Goal: Transaction & Acquisition: Register for event/course

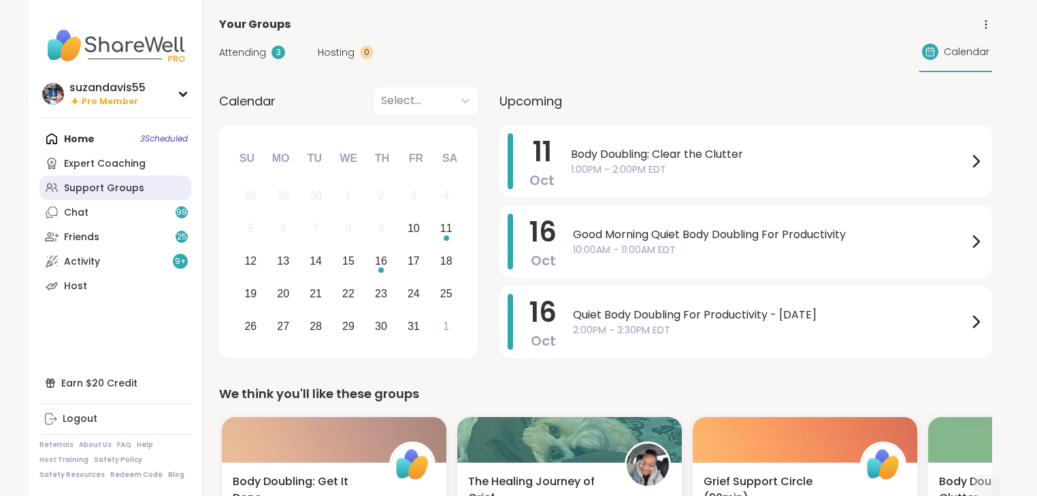
click at [87, 185] on div "Support Groups" at bounding box center [104, 189] width 80 height 14
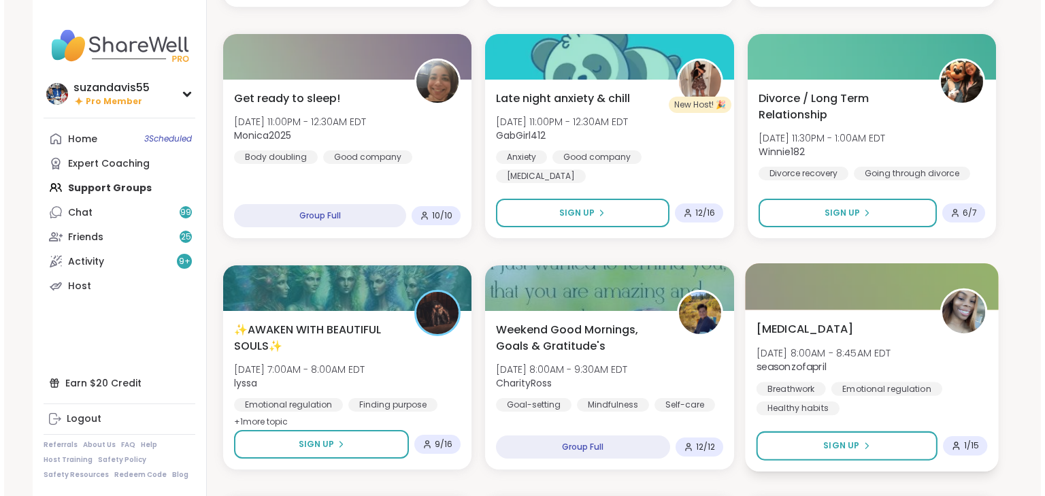
scroll to position [544, 0]
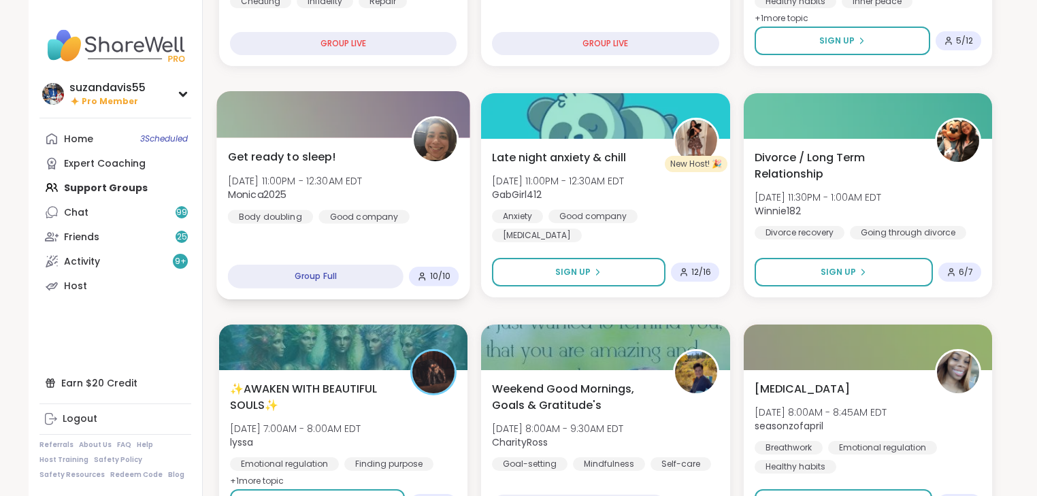
click at [389, 227] on div "Get ready to sleep! Fri, Oct 10 | 11:00PM - 12:30AM EDT Monica2025 Body doublin…" at bounding box center [343, 218] width 254 height 162
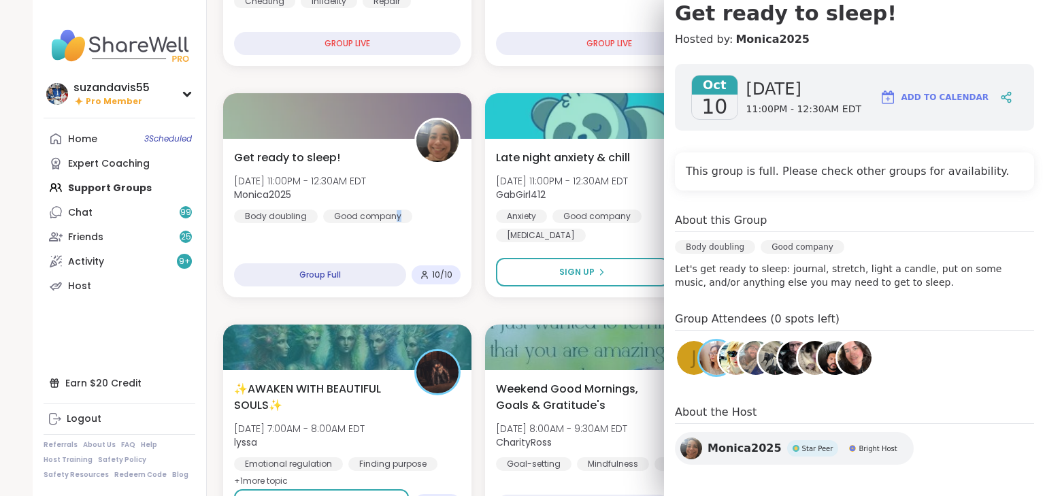
scroll to position [141, 0]
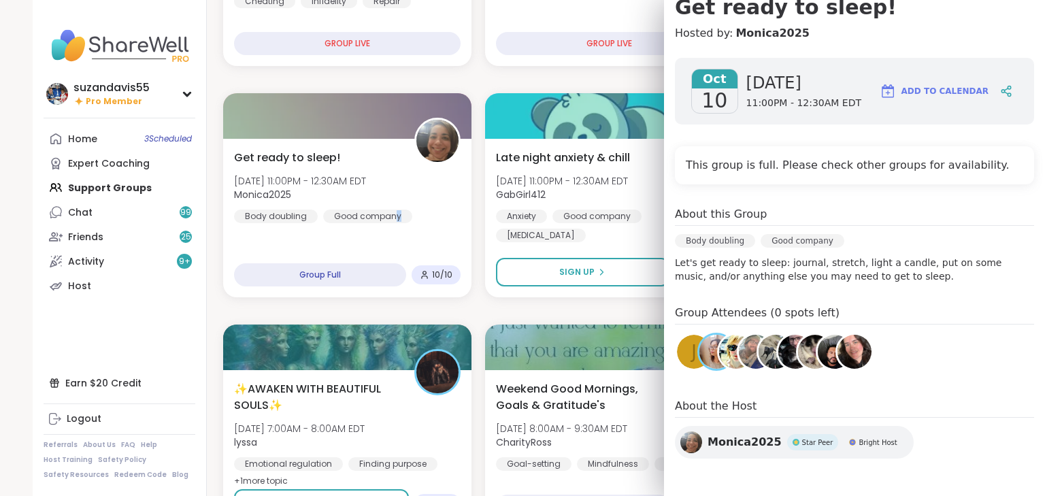
click at [699, 352] on img at bounding box center [716, 352] width 34 height 34
click at [723, 355] on img at bounding box center [736, 352] width 34 height 34
click at [743, 348] on img at bounding box center [756, 352] width 34 height 34
click at [762, 356] on img at bounding box center [776, 352] width 34 height 34
click at [781, 353] on img at bounding box center [795, 352] width 34 height 34
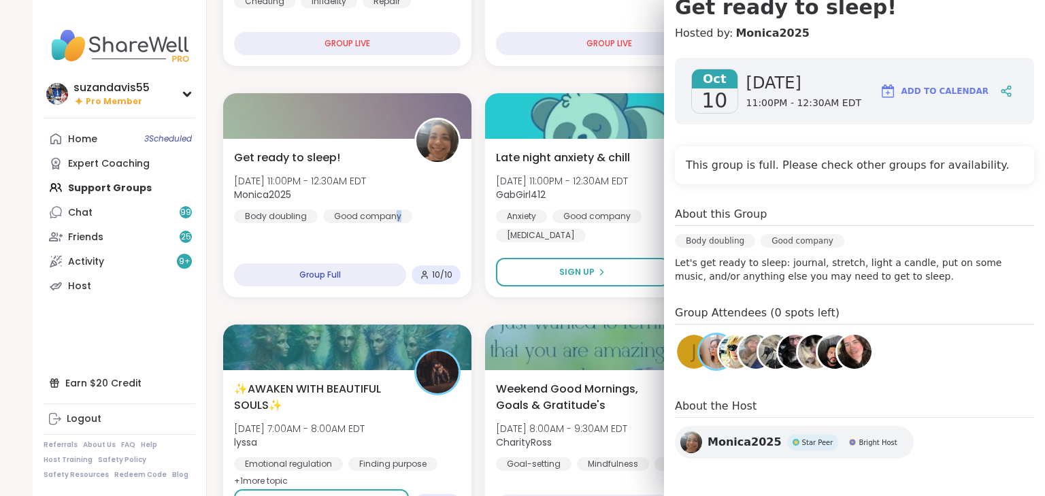
click at [799, 353] on img at bounding box center [815, 352] width 34 height 34
click at [822, 350] on img at bounding box center [835, 352] width 34 height 34
click at [844, 354] on img at bounding box center [855, 352] width 34 height 34
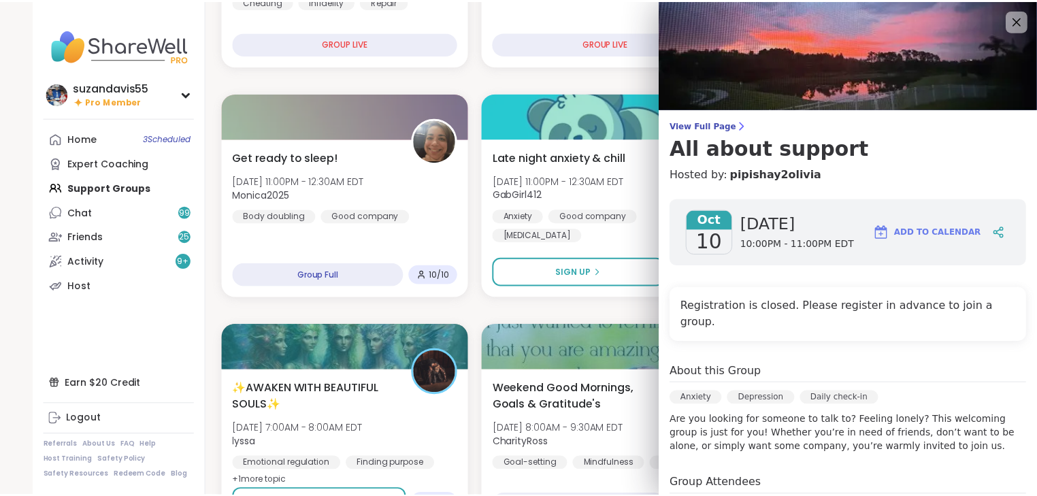
scroll to position [0, 0]
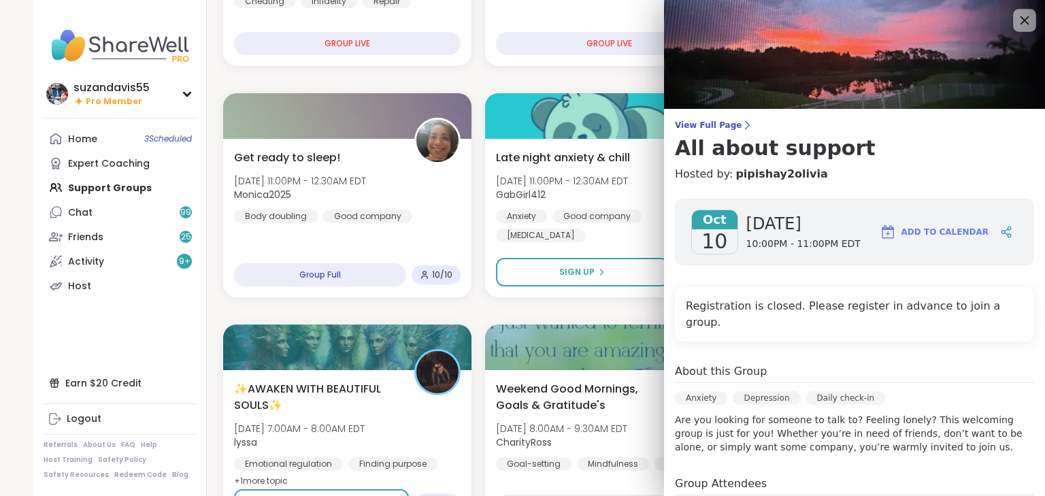
click at [1016, 16] on icon at bounding box center [1024, 20] width 17 height 17
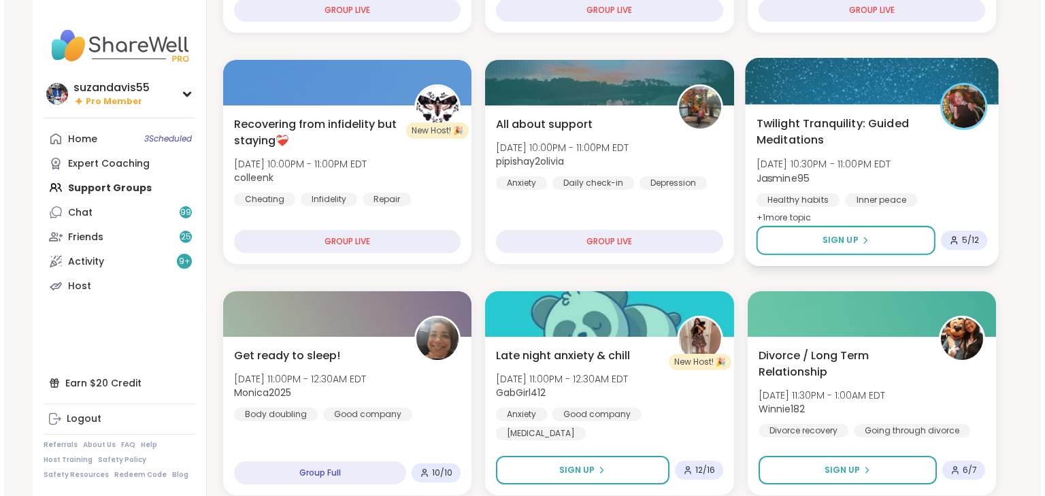
scroll to position [381, 0]
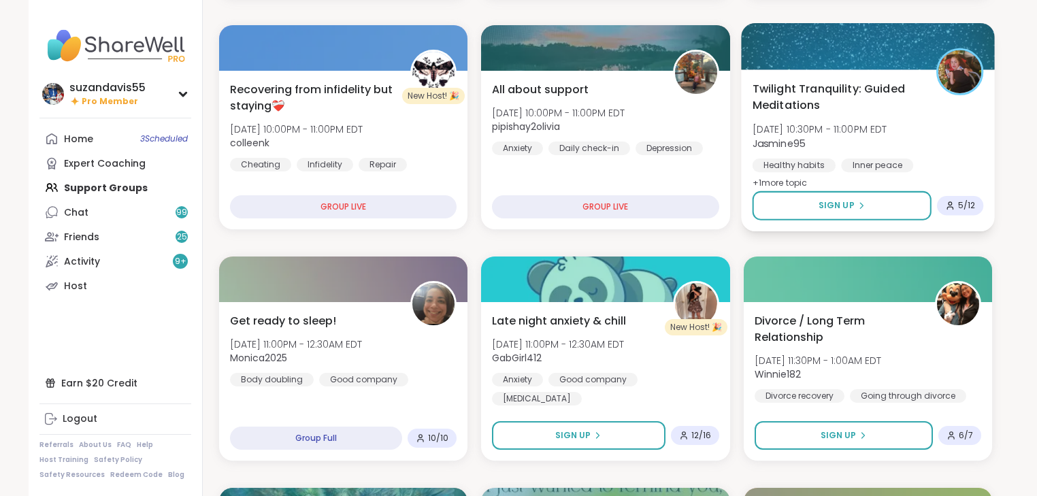
click at [856, 126] on span "Fri, Oct 10 | 10:30PM - 11:00PM EDT" at bounding box center [819, 129] width 135 height 14
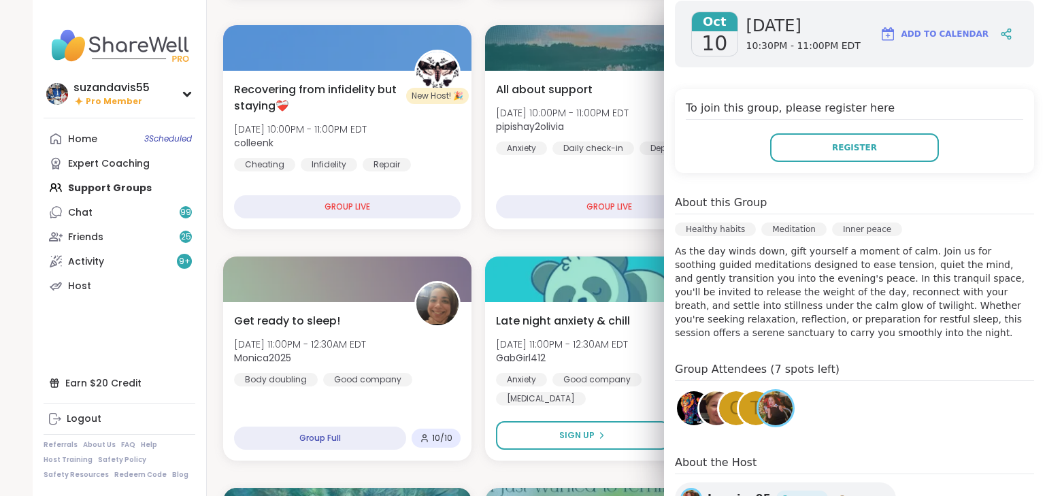
scroll to position [347, 0]
